Goal: Information Seeking & Learning: Find specific fact

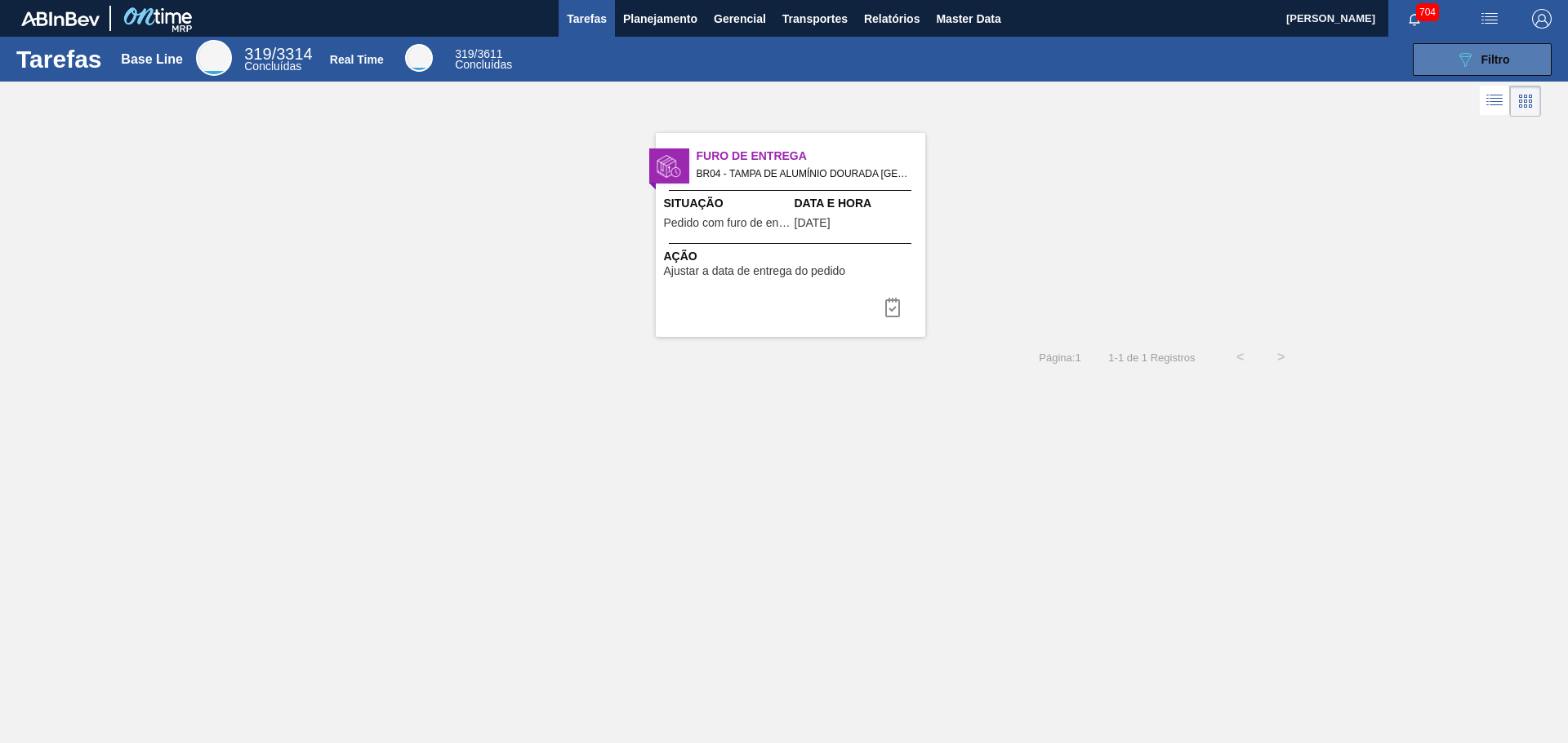
click at [1529, 59] on button "089F7B8B-B2A5-4AFE-B5C0-19BA573D28AC Filtro" at bounding box center [1482, 59] width 139 height 32
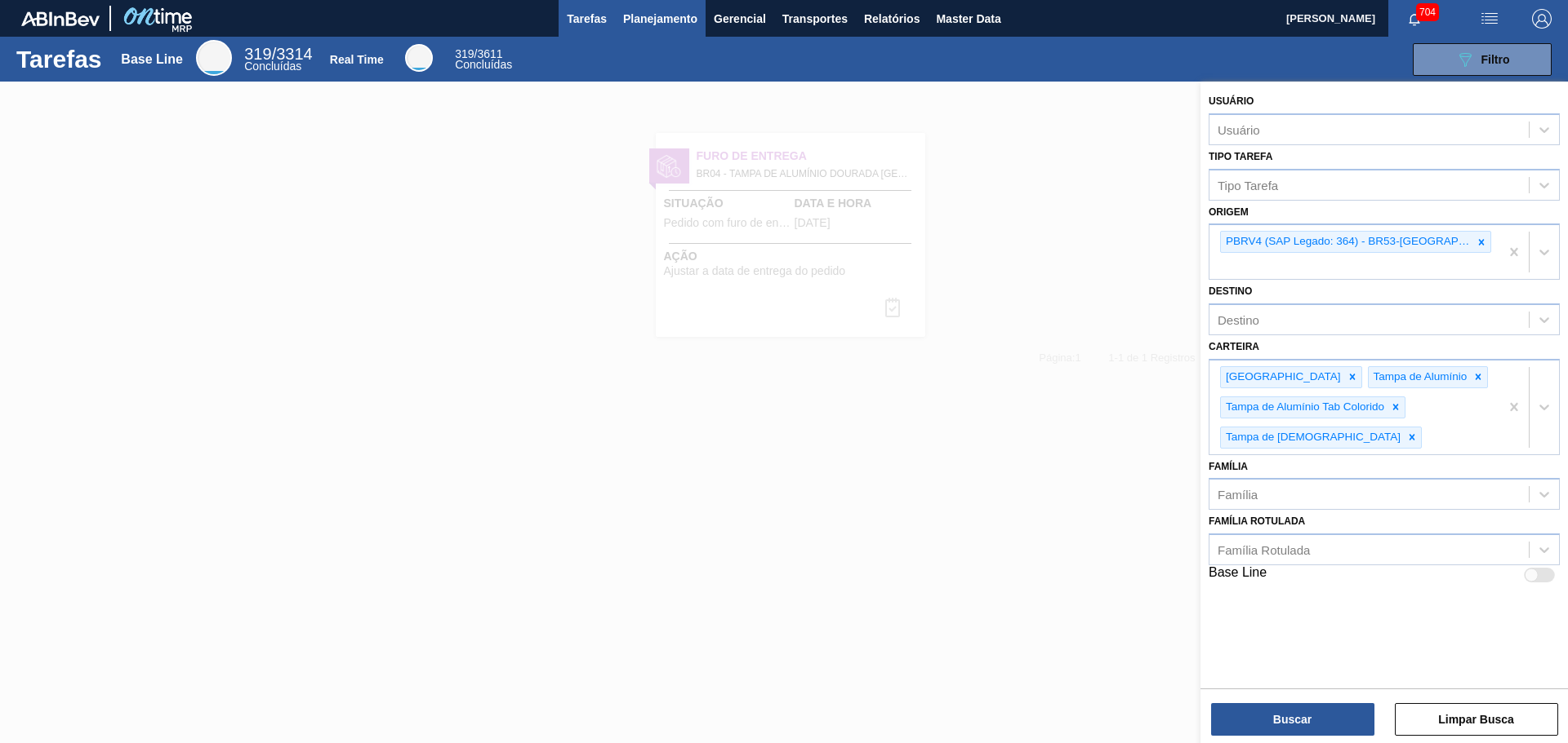
click at [667, 14] on span "Planejamento" at bounding box center [661, 18] width 74 height 20
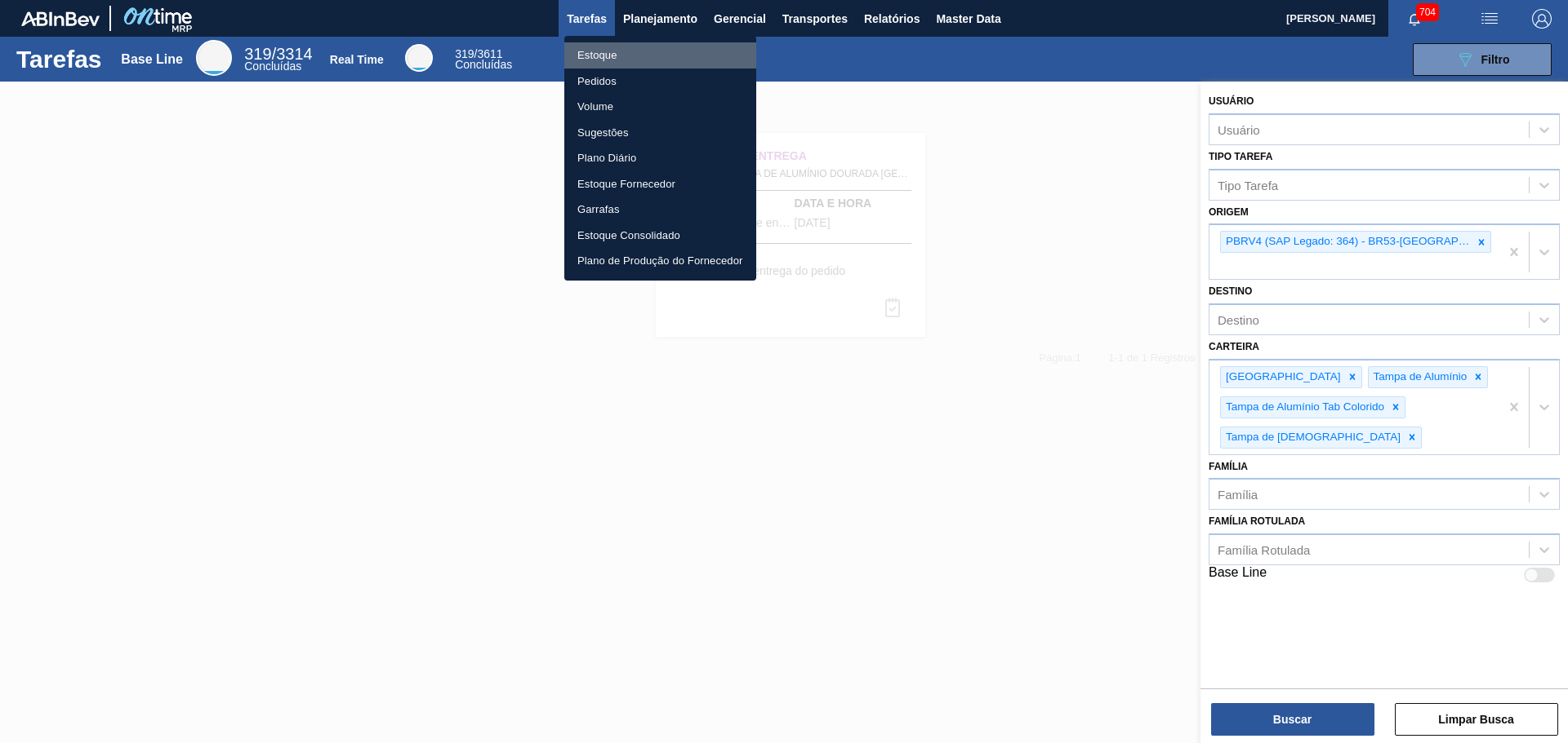
click at [607, 56] on li "Estoque" at bounding box center [660, 55] width 192 height 26
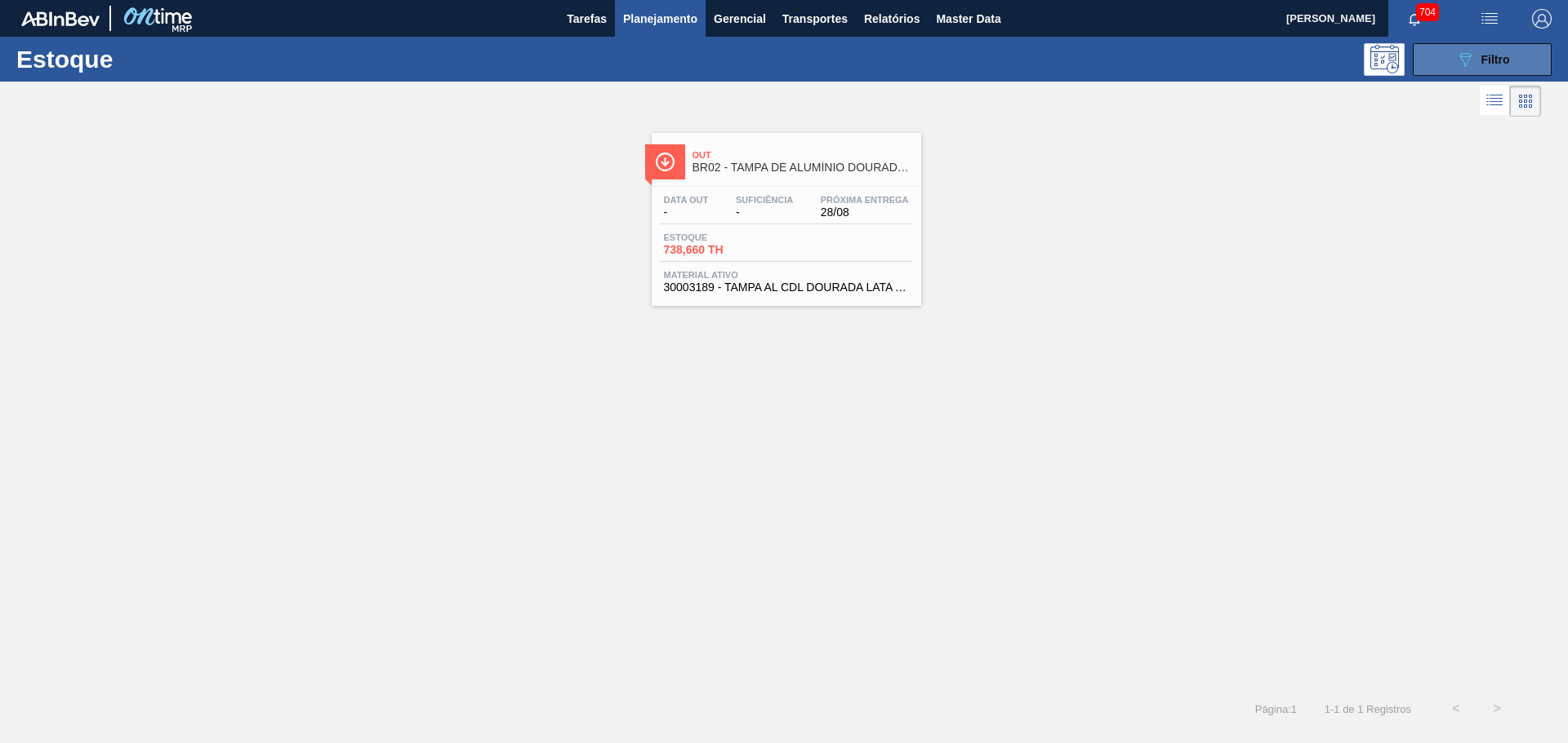
click at [1484, 61] on span "Filtro" at bounding box center [1496, 60] width 29 height 13
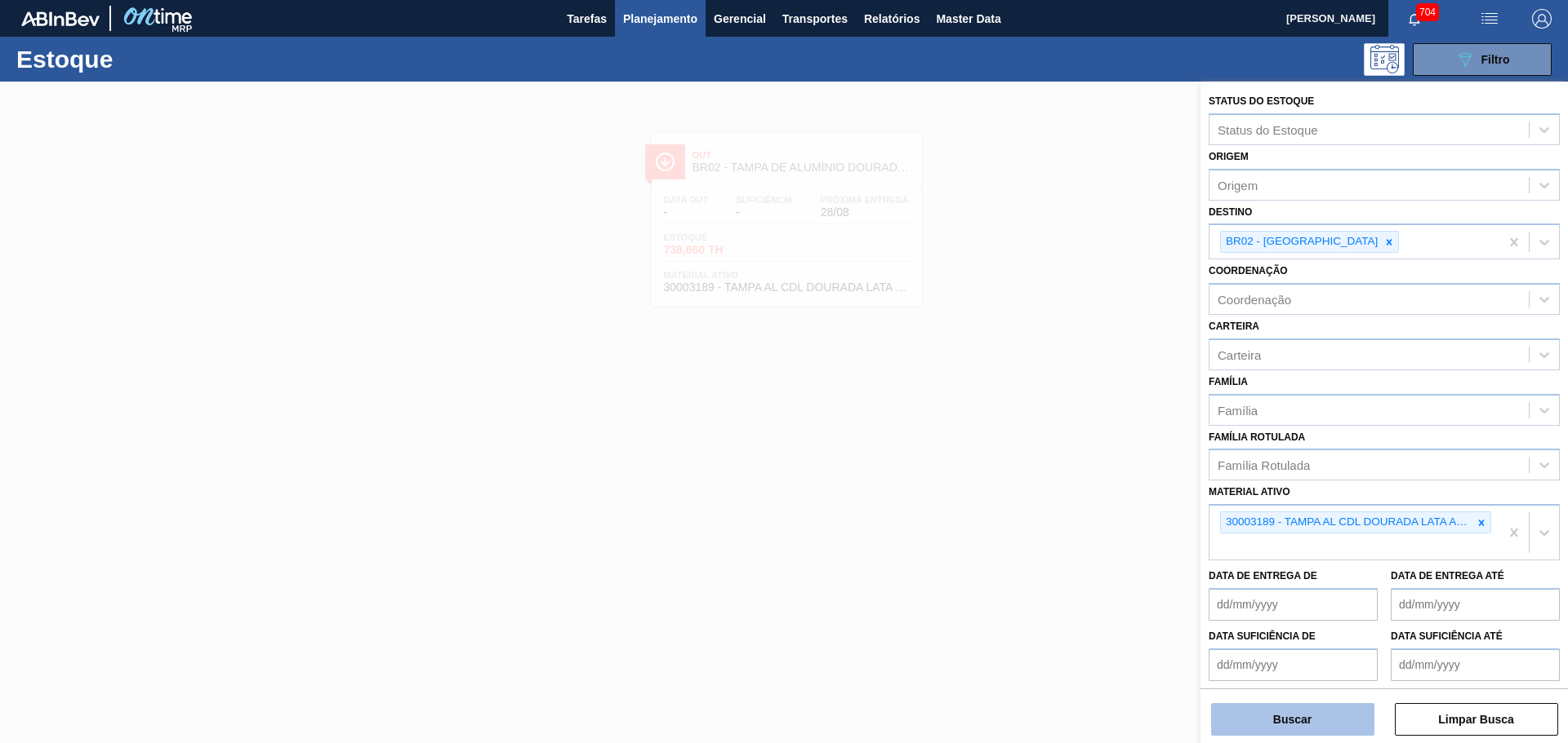
click at [1309, 720] on button "Buscar" at bounding box center [1292, 719] width 163 height 32
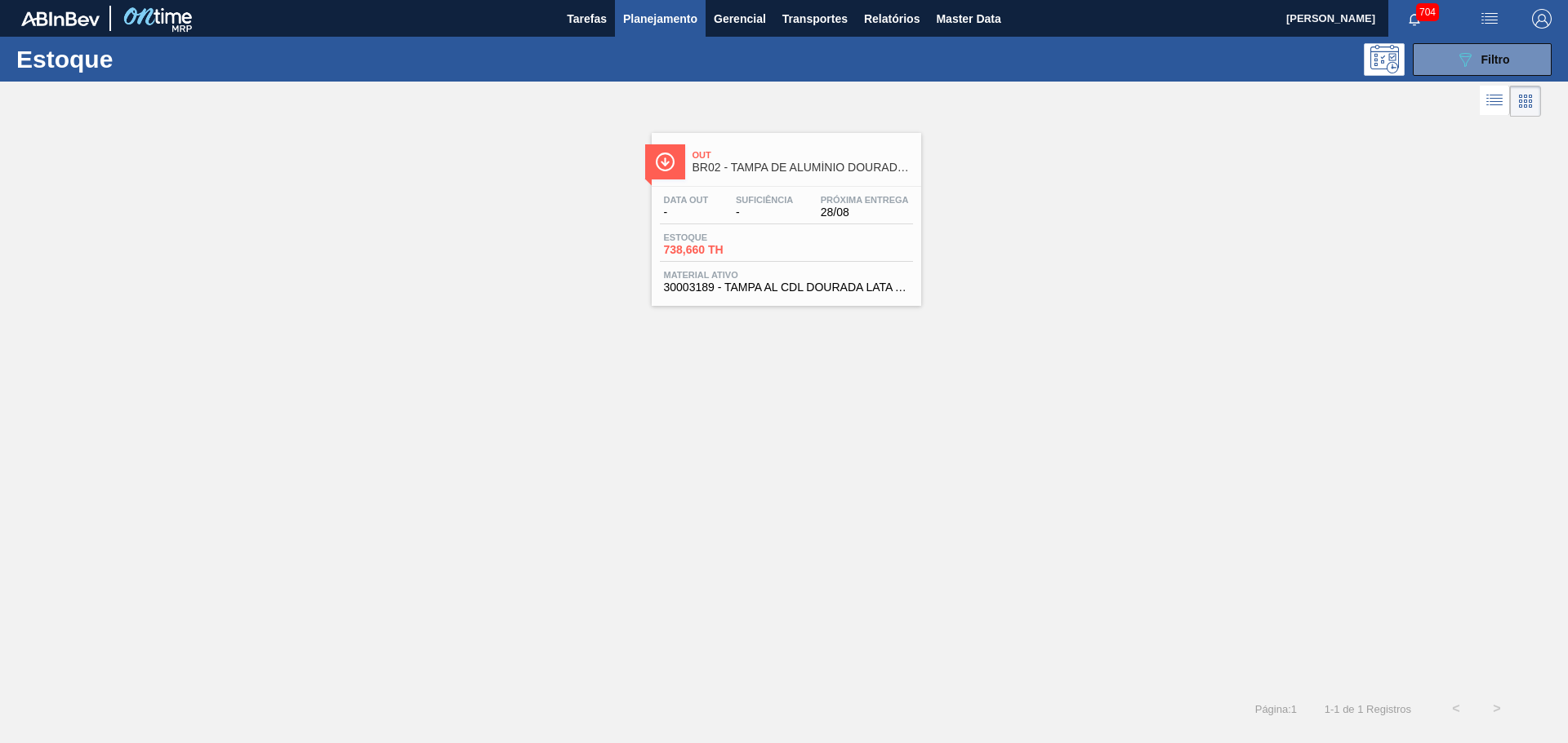
click at [762, 148] on div "Out BR02 - TAMPA DE ALUMÍNIO DOURADA BALL CDL" at bounding box center [802, 162] width 220 height 37
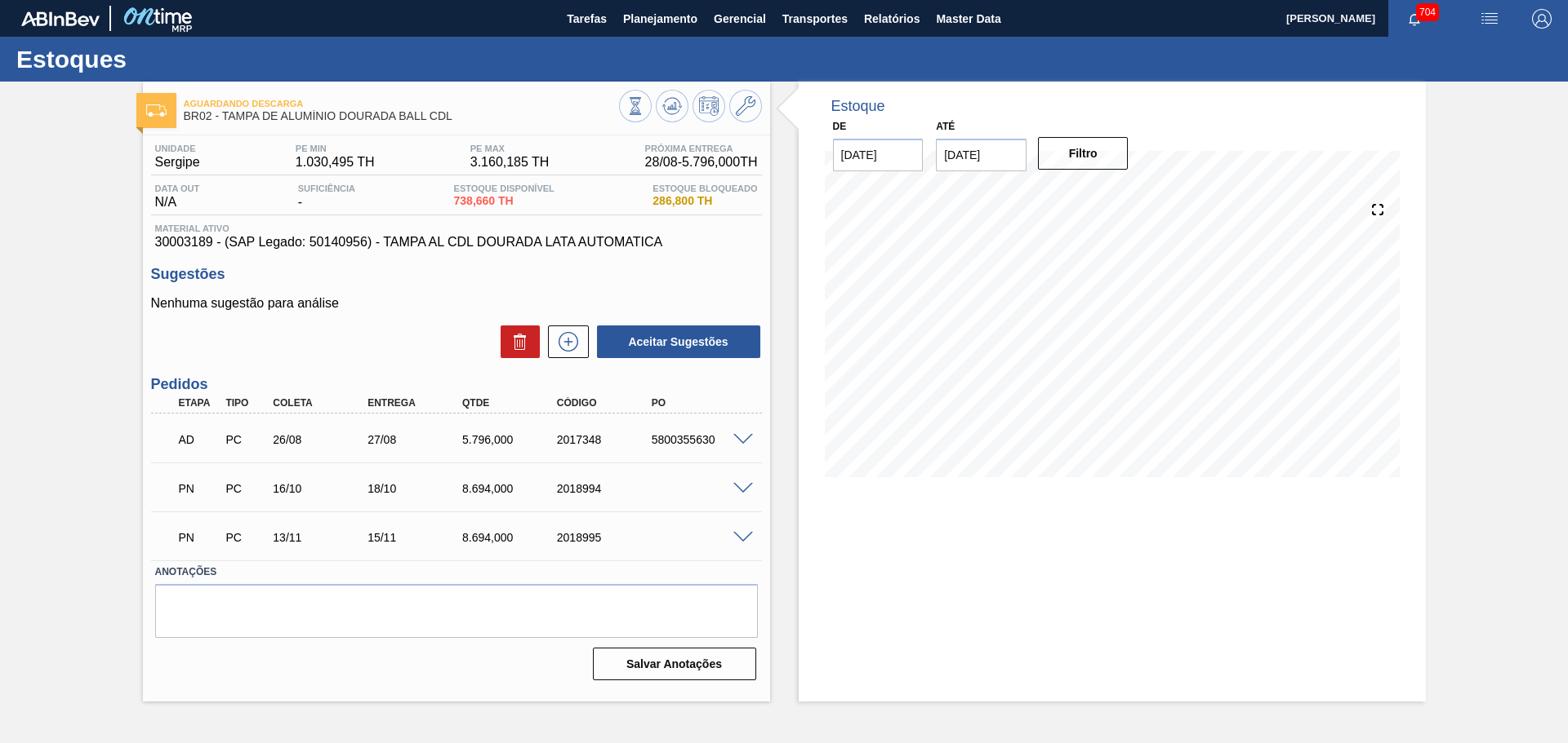
click at [579, 483] on div "2018994" at bounding box center [605, 489] width 106 height 13
copy div "2018994"
click at [588, 488] on div "2018994" at bounding box center [605, 489] width 106 height 13
click at [587, 488] on div "2018994" at bounding box center [605, 489] width 106 height 13
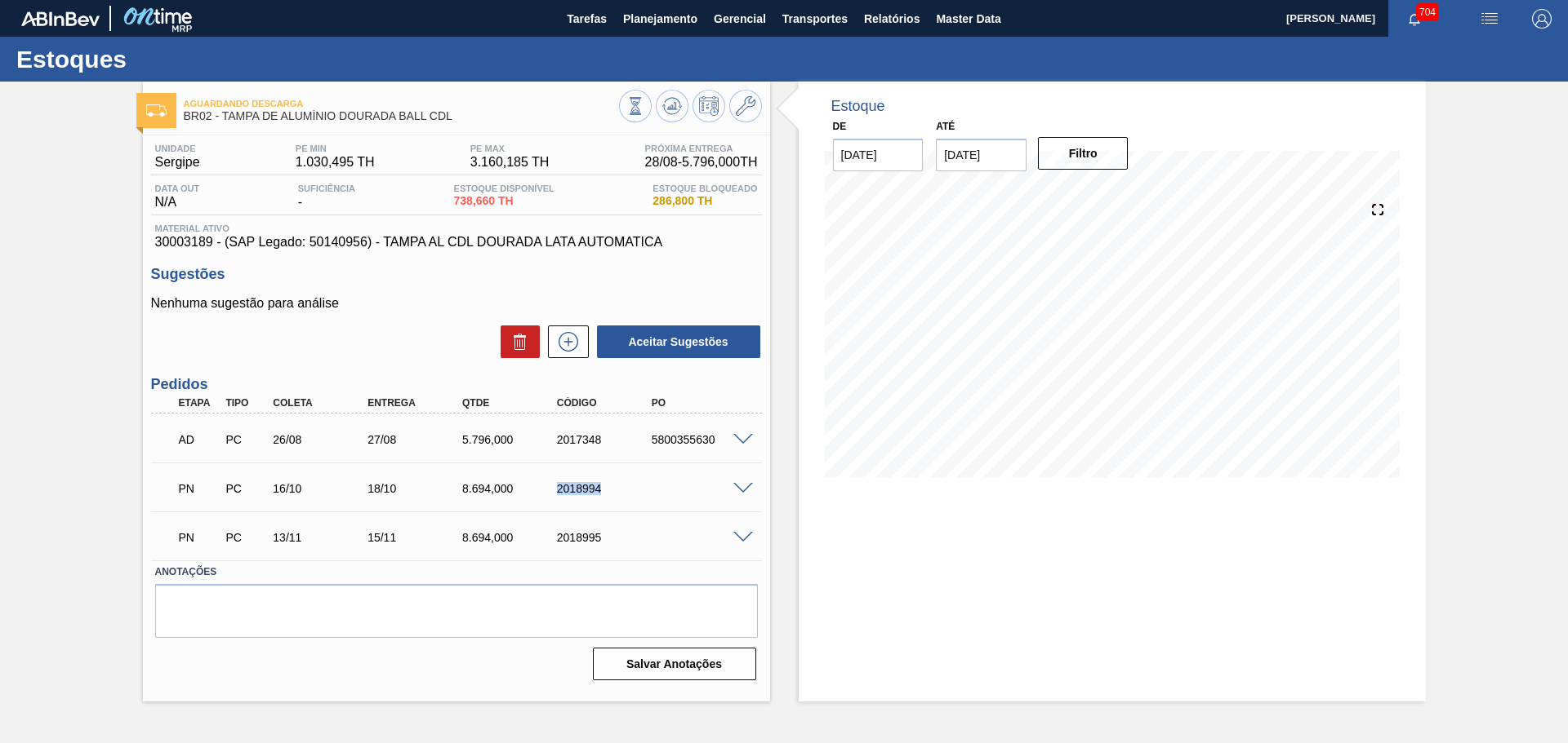
copy div "2018994"
click at [576, 539] on div "2018995" at bounding box center [605, 538] width 106 height 13
copy div "2018995"
